Goal: Transaction & Acquisition: Book appointment/travel/reservation

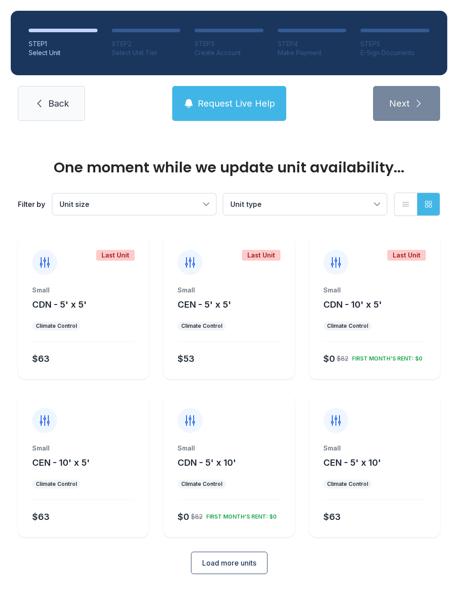
click at [254, 562] on span "Load more units" at bounding box center [229, 562] width 54 height 11
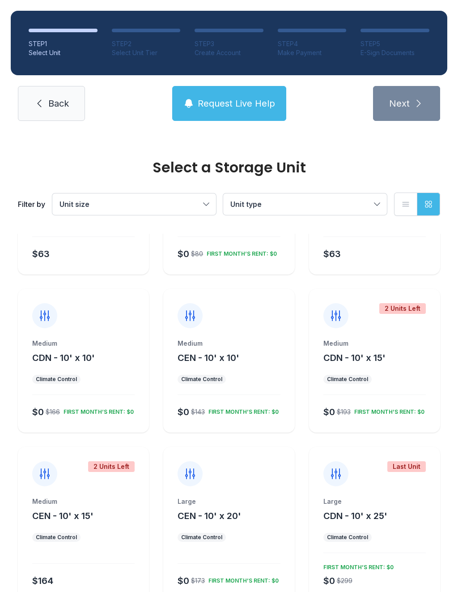
scroll to position [264, 0]
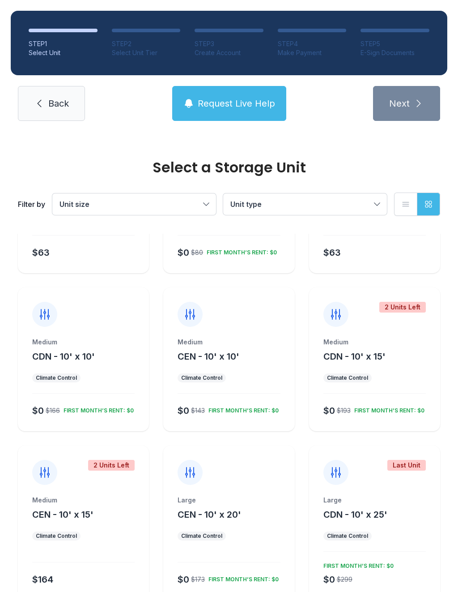
click at [259, 344] on div "Medium" at bounding box center [229, 341] width 102 height 9
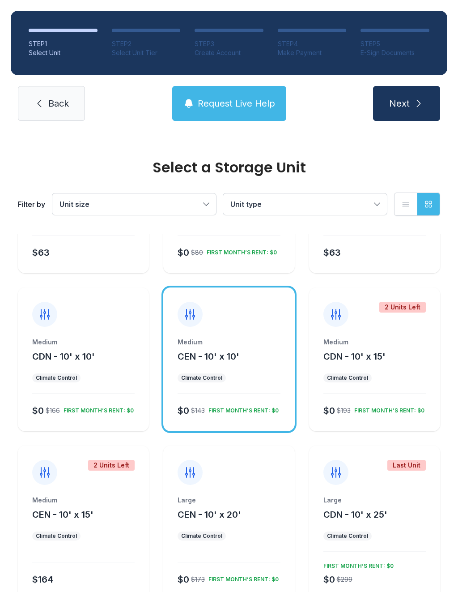
click at [100, 496] on div "Medium" at bounding box center [83, 499] width 102 height 9
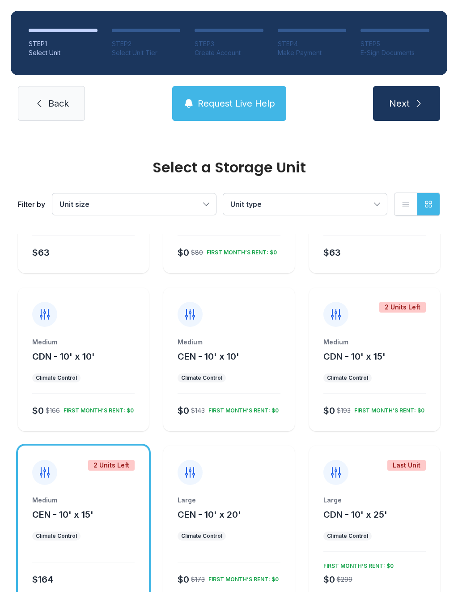
click at [250, 384] on div "Medium CEN - 10' x 10' Climate Control $0 $143 FIRST MONTH’S RENT: $0" at bounding box center [228, 384] width 131 height 94
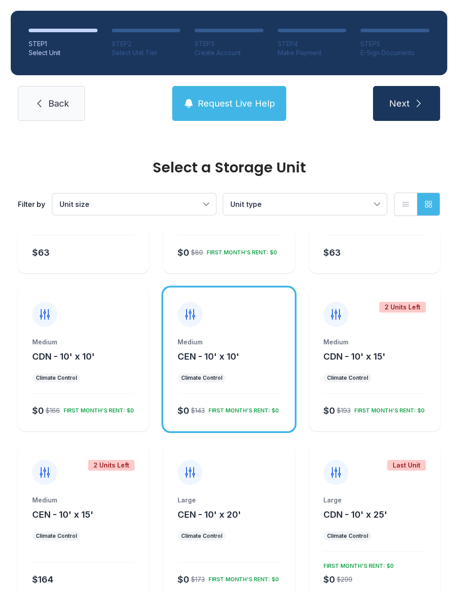
click at [414, 103] on icon "submit" at bounding box center [419, 103] width 11 height 11
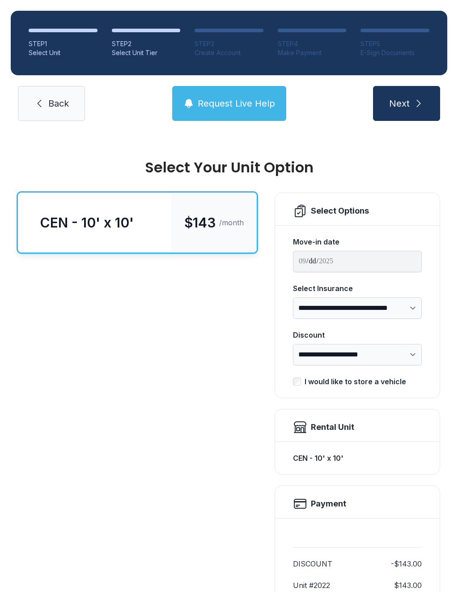
click at [373, 264] on input "**********" at bounding box center [357, 261] width 129 height 21
click at [322, 263] on input "**********" at bounding box center [357, 261] width 129 height 21
click at [63, 107] on span "Back" at bounding box center [58, 103] width 21 height 13
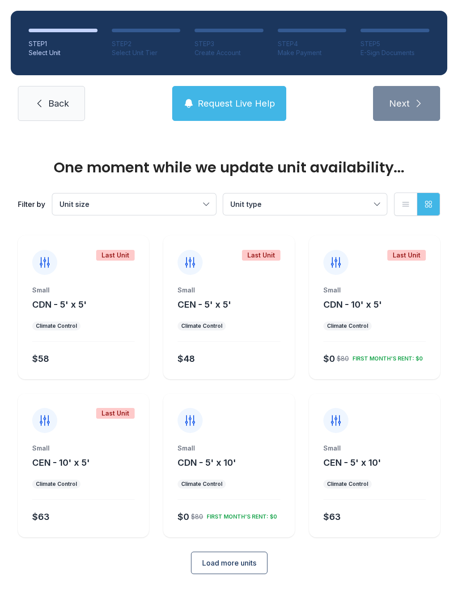
click at [265, 566] on button "Load more units" at bounding box center [229, 562] width 77 height 22
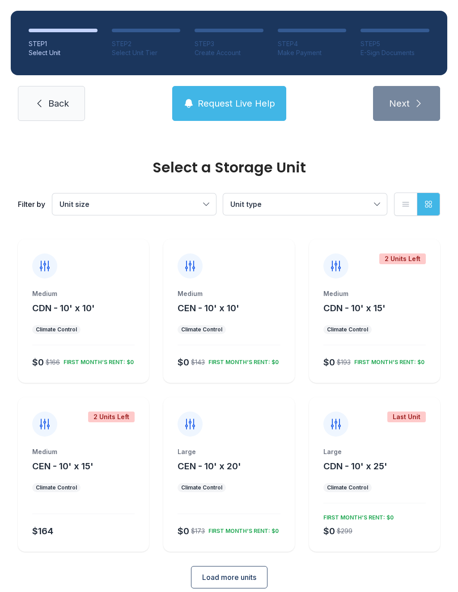
scroll to position [307, 0]
